Goal: Task Accomplishment & Management: Use online tool/utility

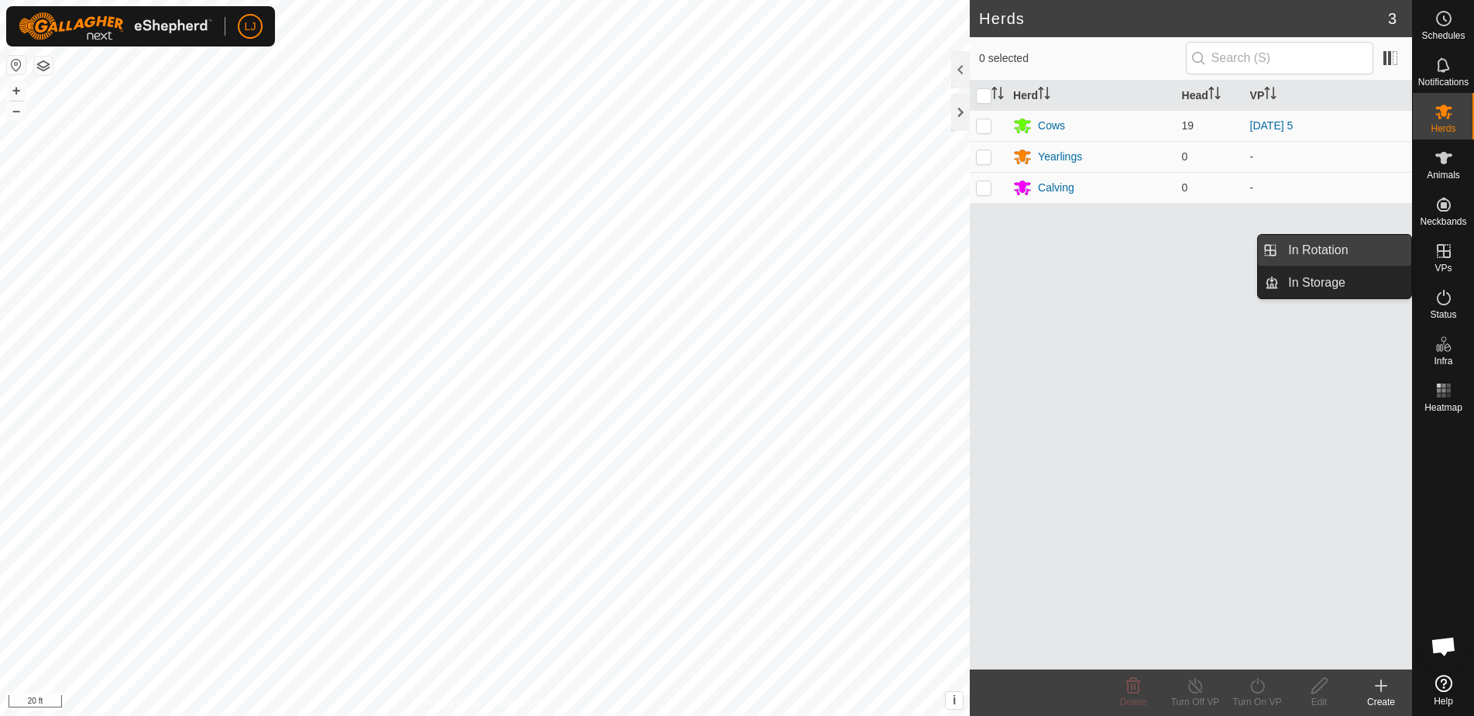
drag, startPoint x: 1411, startPoint y: 250, endPoint x: 1364, endPoint y: 248, distance: 46.5
click at [1364, 248] on link "In Rotation" at bounding box center [1345, 250] width 132 height 31
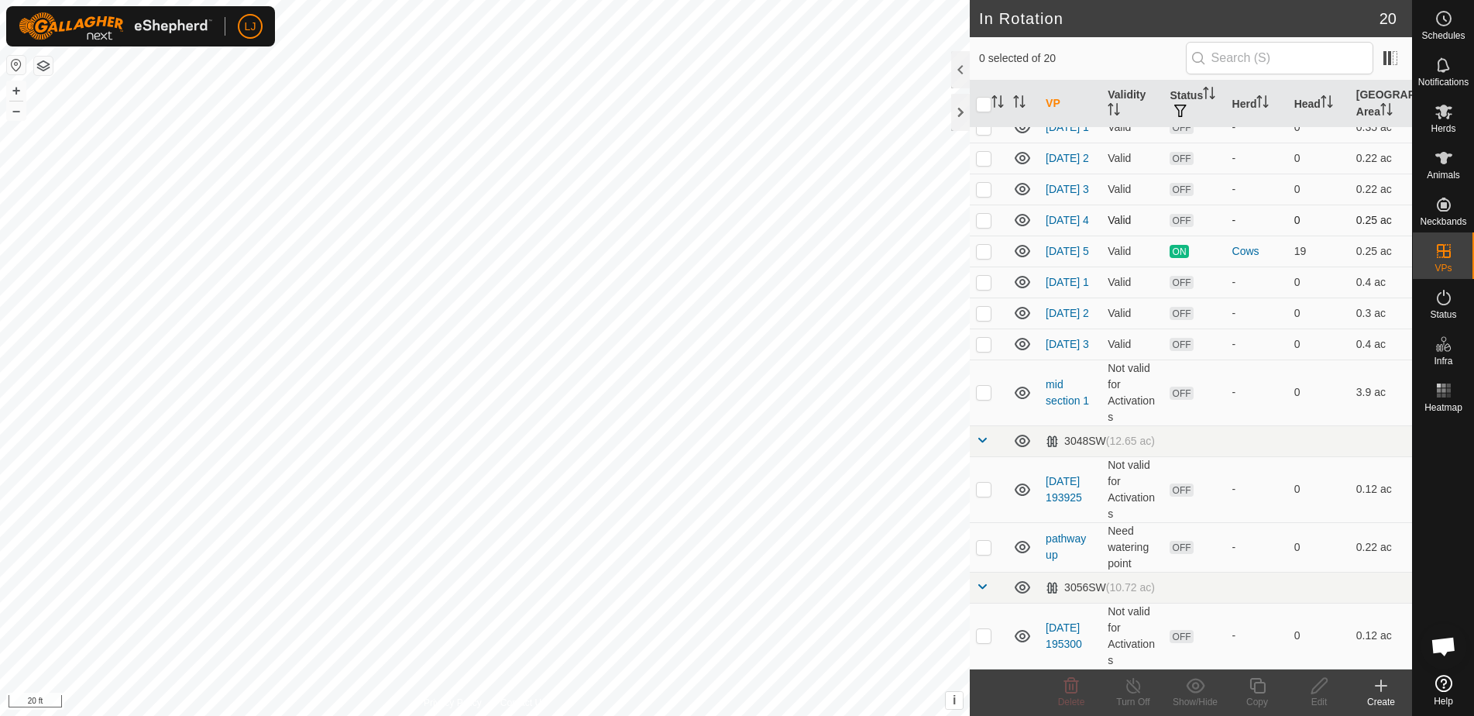
scroll to position [361, 0]
click at [983, 245] on p-checkbox at bounding box center [983, 251] width 15 height 12
checkbox input "true"
click at [1249, 683] on icon at bounding box center [1257, 685] width 19 height 19
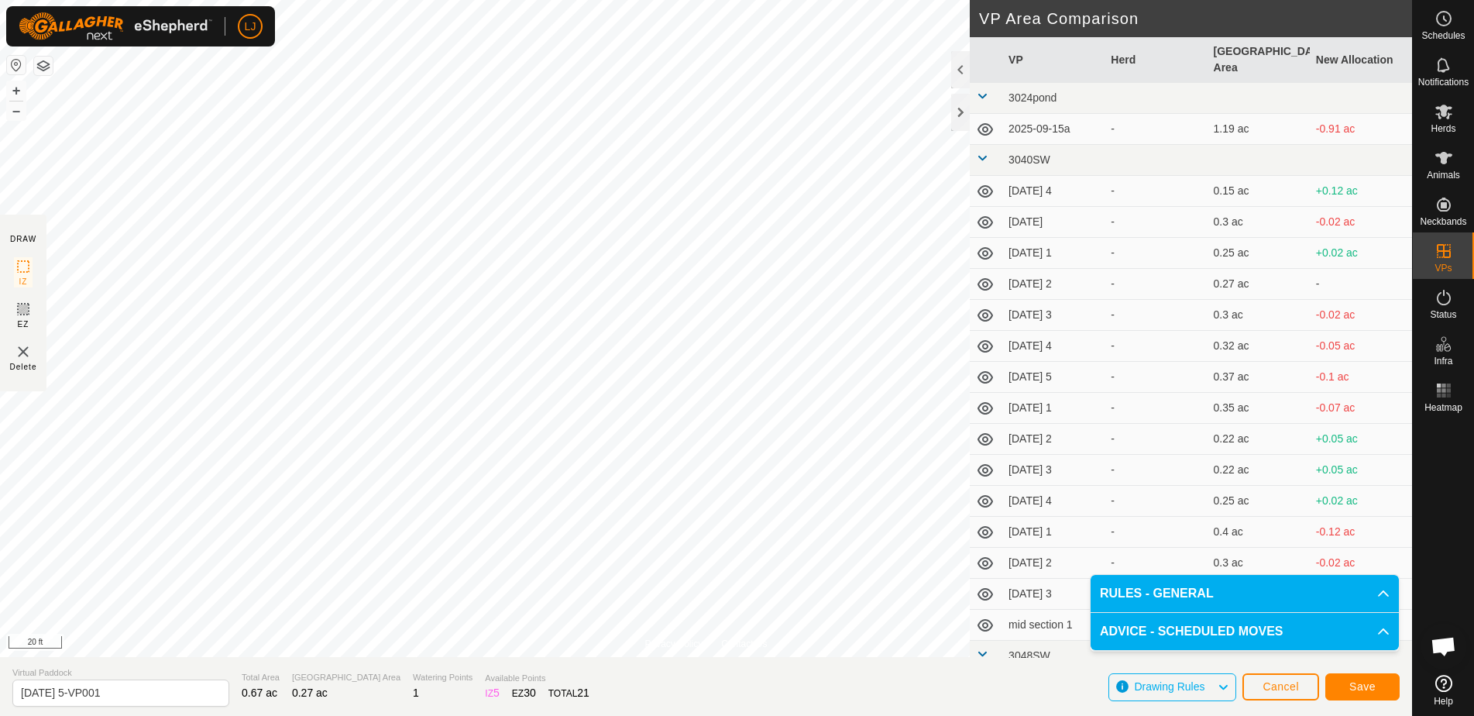
click at [1366, 690] on span "Save" at bounding box center [1363, 686] width 26 height 12
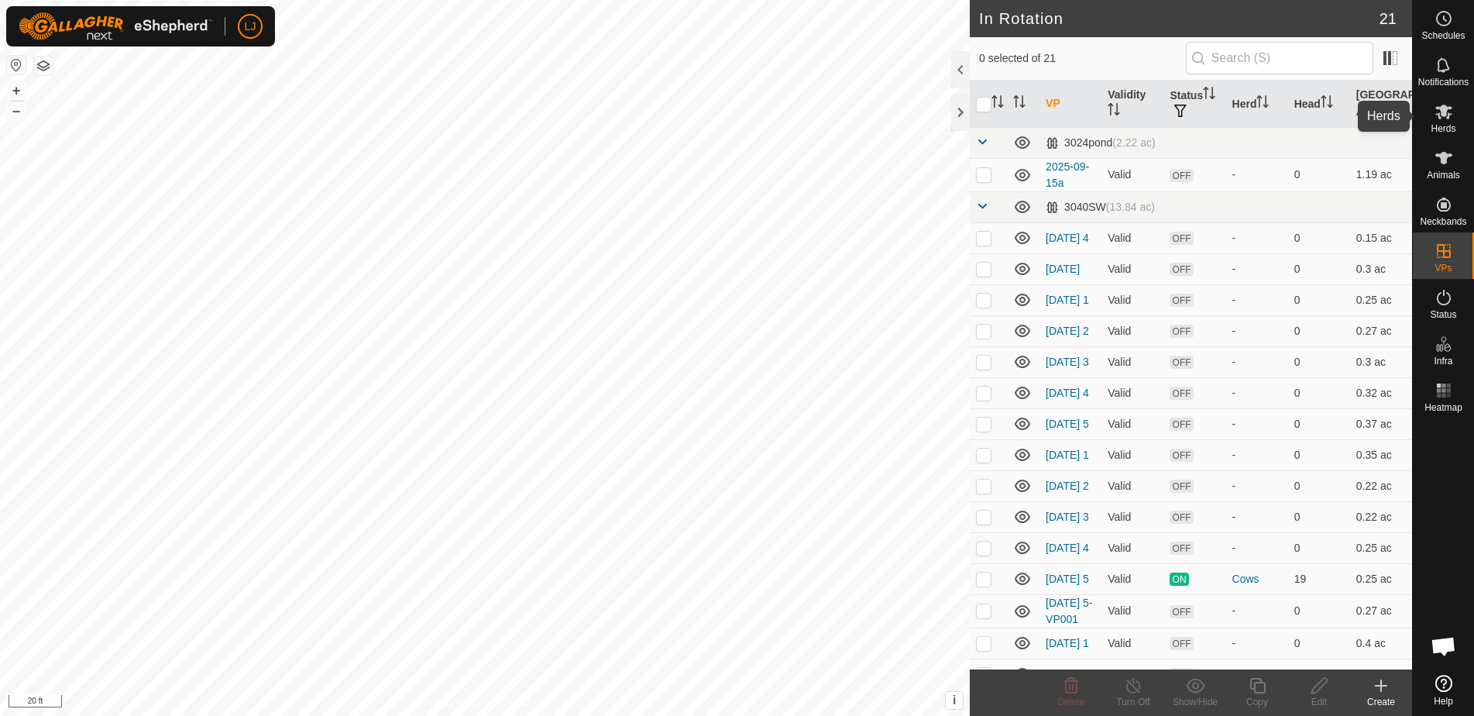
click at [1450, 127] on span "Herds" at bounding box center [1443, 128] width 25 height 9
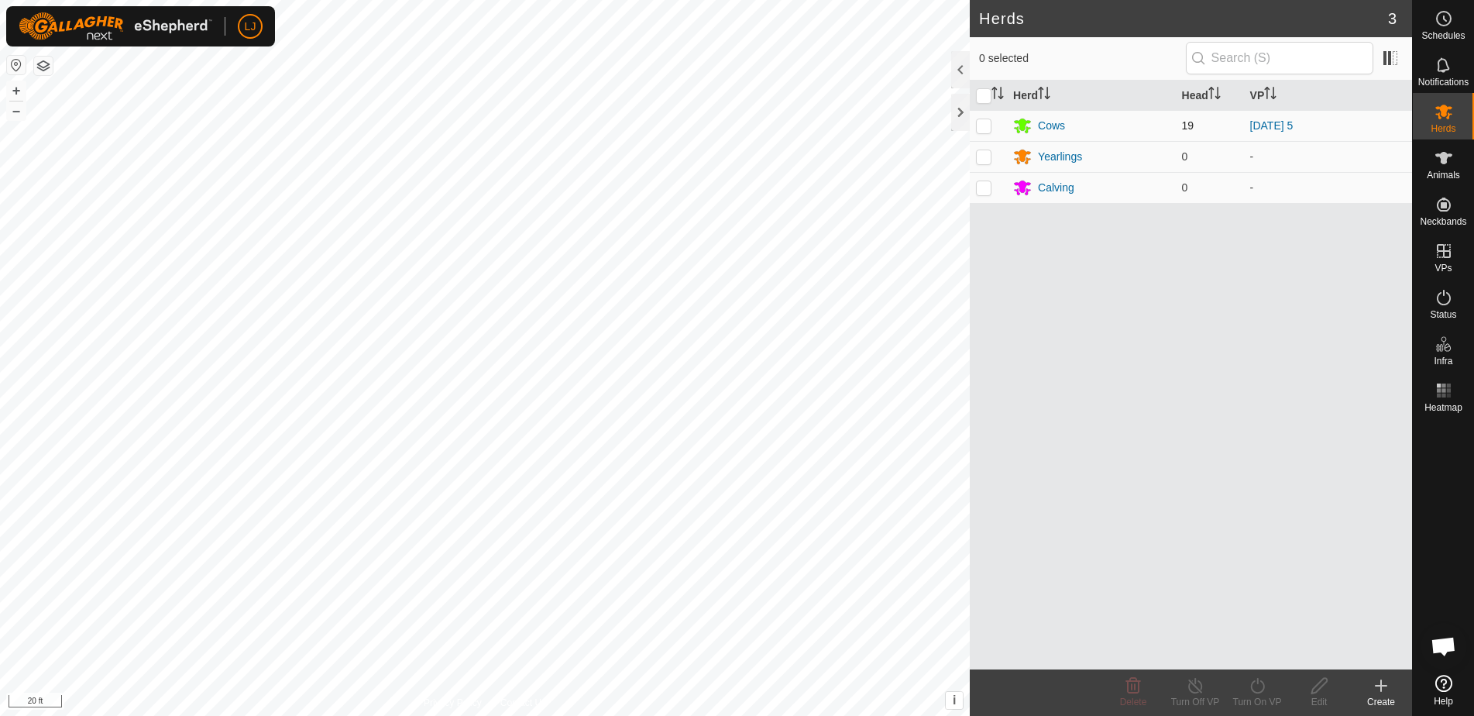
click at [983, 129] on p-checkbox at bounding box center [983, 125] width 15 height 12
checkbox input "true"
click at [1260, 696] on div "Turn On VP" at bounding box center [1258, 702] width 62 height 14
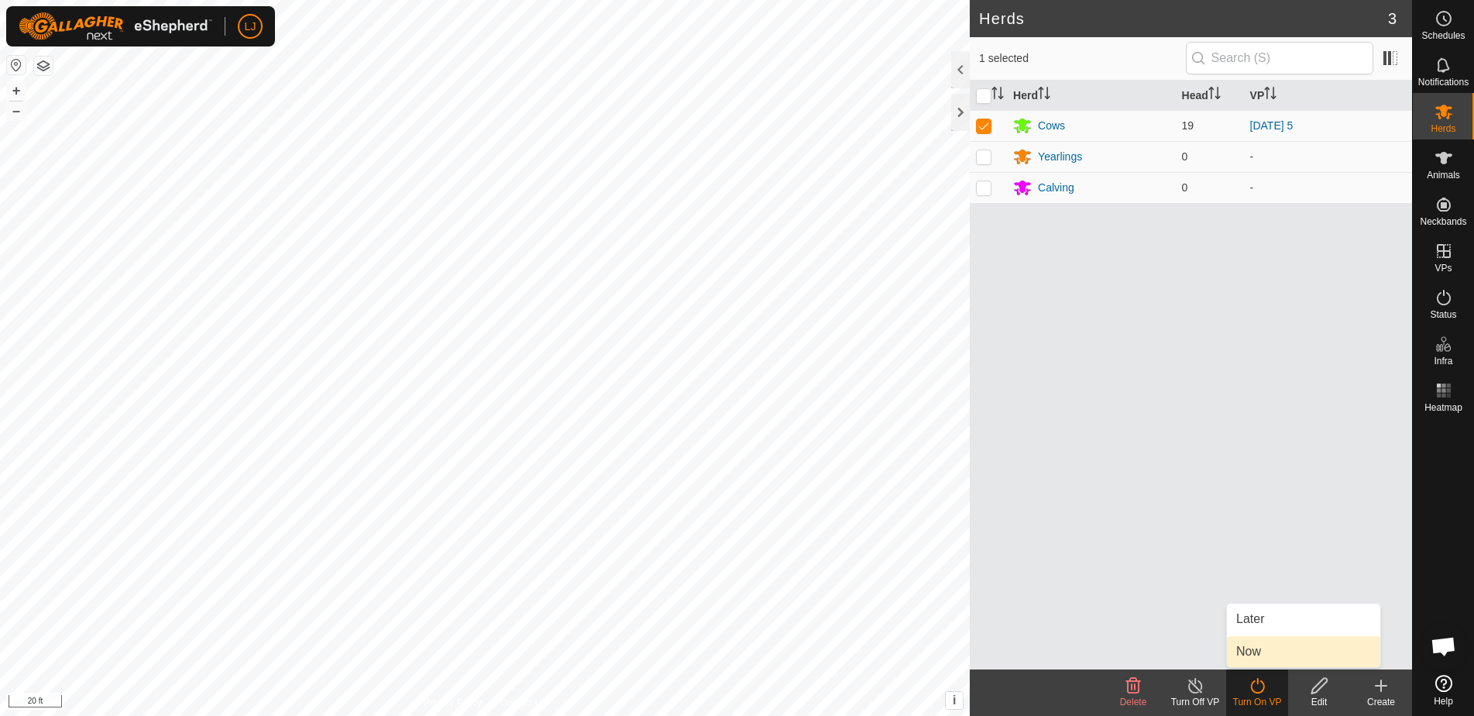
click at [1254, 659] on link "Now" at bounding box center [1303, 651] width 153 height 31
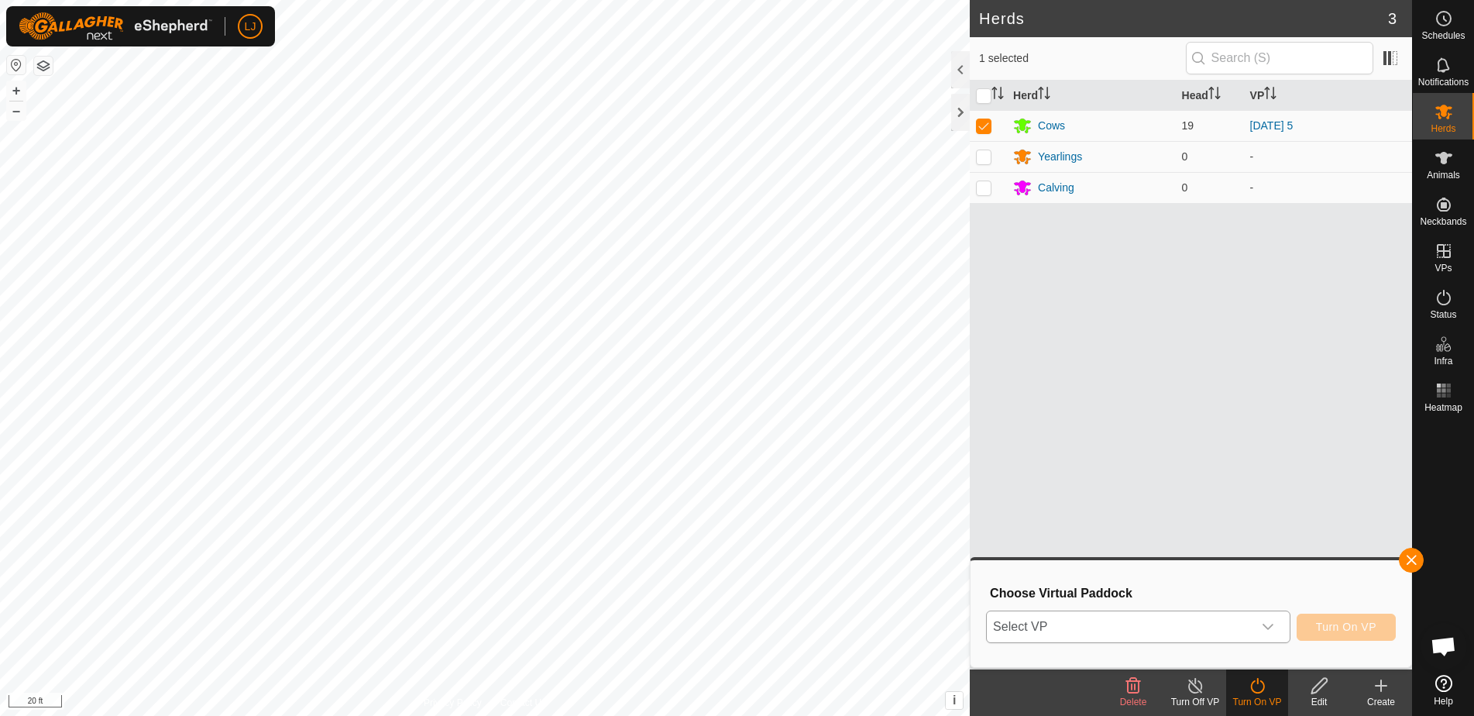
click at [1223, 623] on span "Select VP" at bounding box center [1120, 626] width 266 height 31
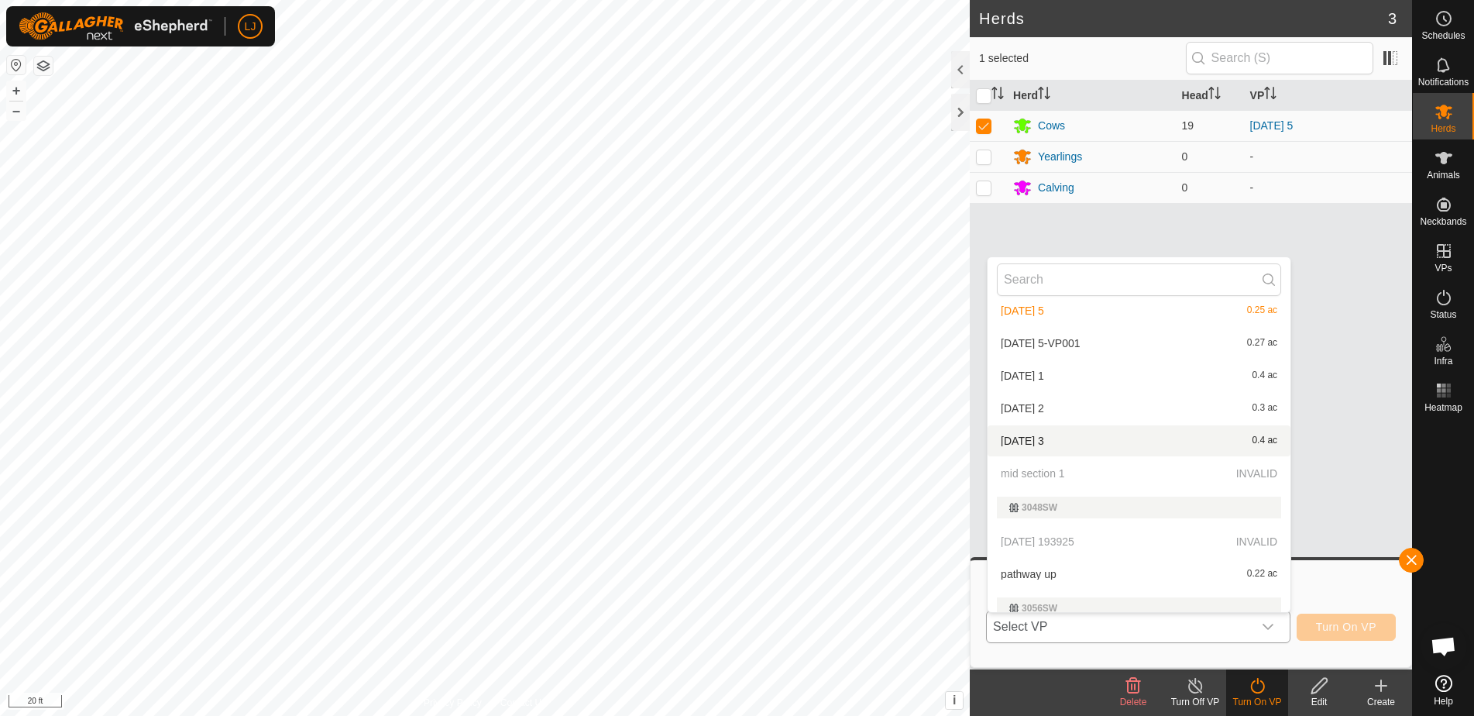
scroll to position [470, 0]
click at [1082, 339] on li "[DATE] 5-VP001 0.27 ac" at bounding box center [1139, 342] width 303 height 31
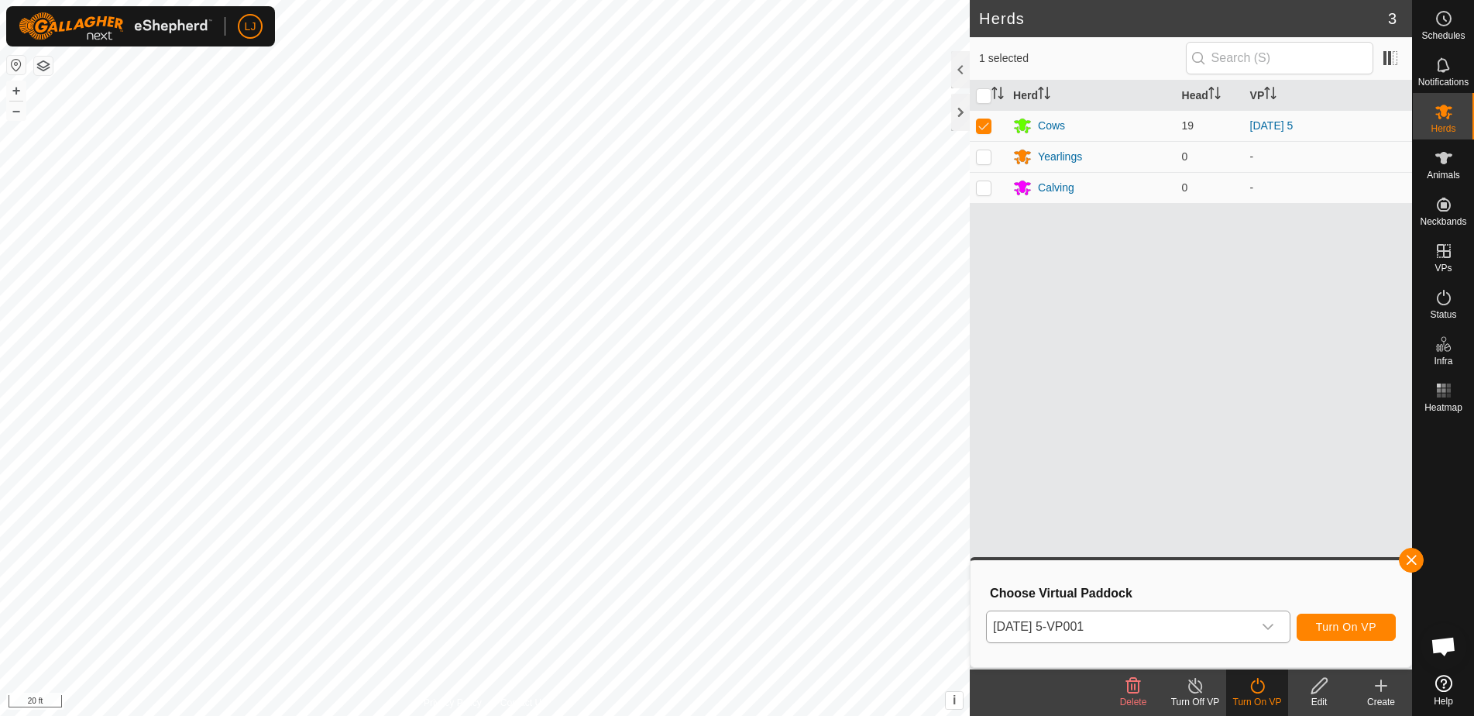
click at [1353, 626] on span "Turn On VP" at bounding box center [1346, 627] width 60 height 12
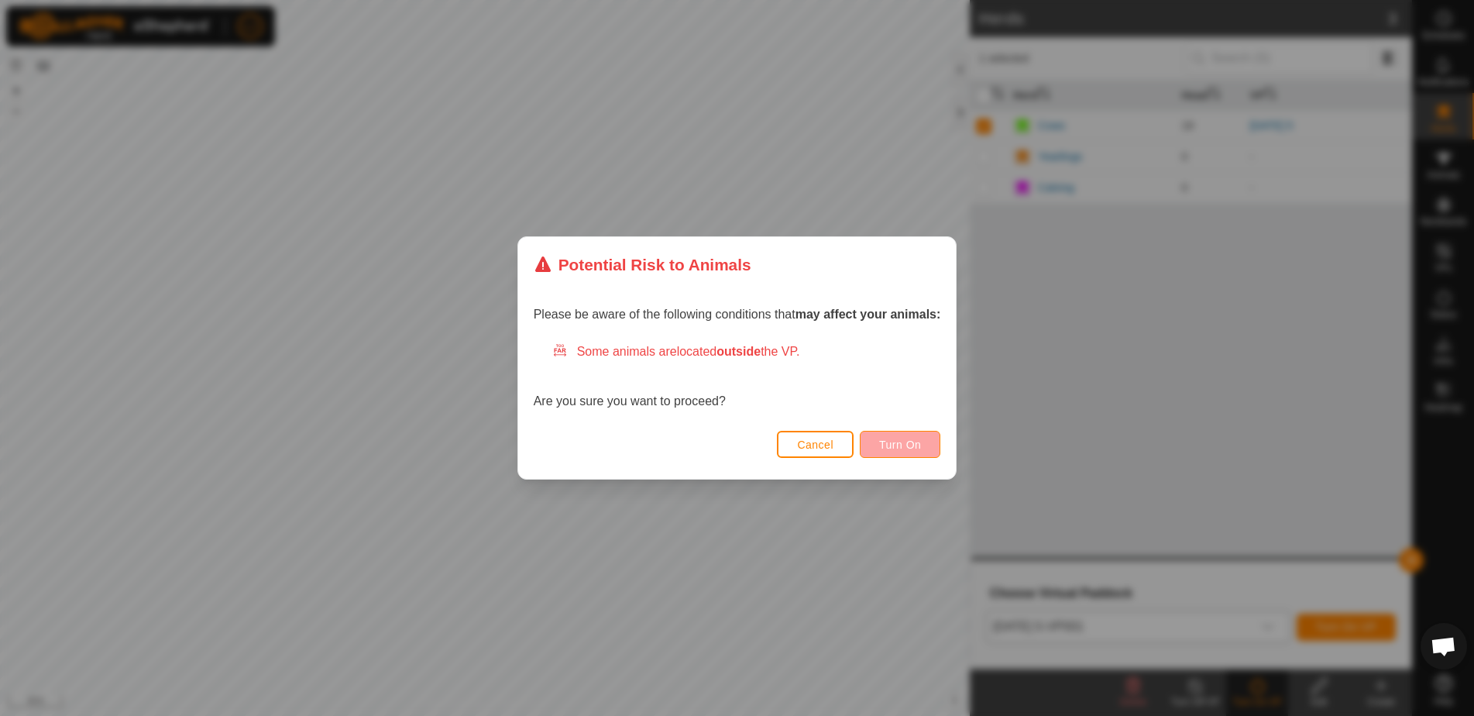
click at [888, 452] on button "Turn On" at bounding box center [900, 444] width 81 height 27
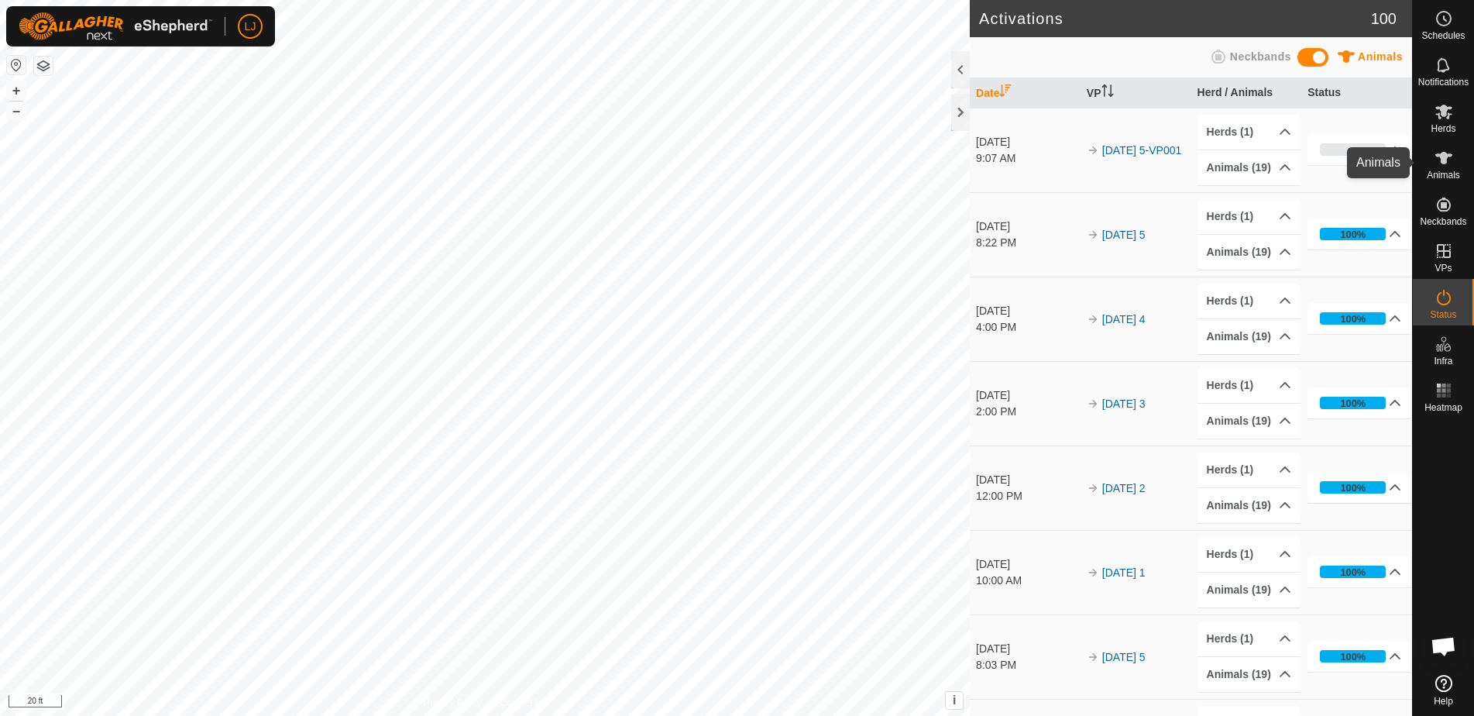
click at [1457, 168] on es-animals-svg-icon at bounding box center [1444, 158] width 28 height 25
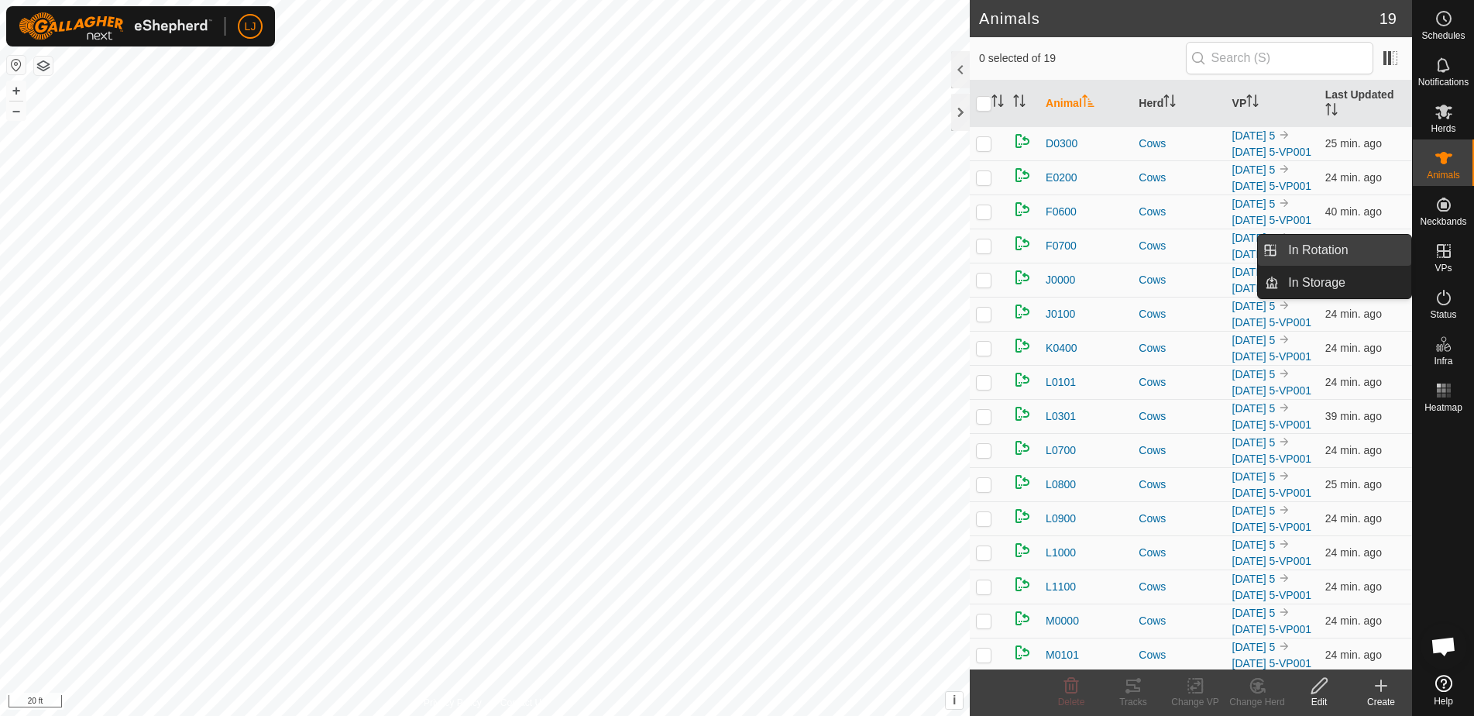
click at [1334, 256] on link "In Rotation" at bounding box center [1345, 250] width 132 height 31
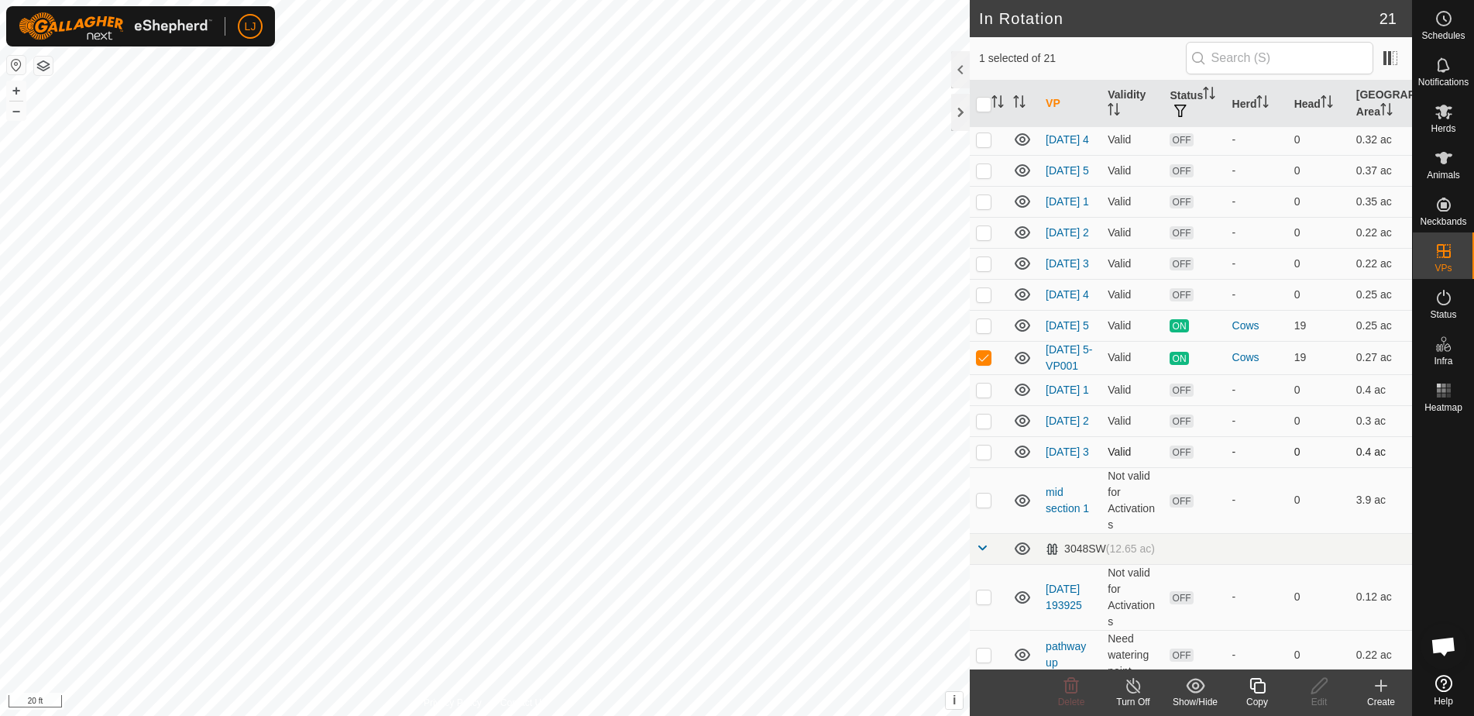
scroll to position [261, 0]
